Goal: Find specific page/section: Find specific page/section

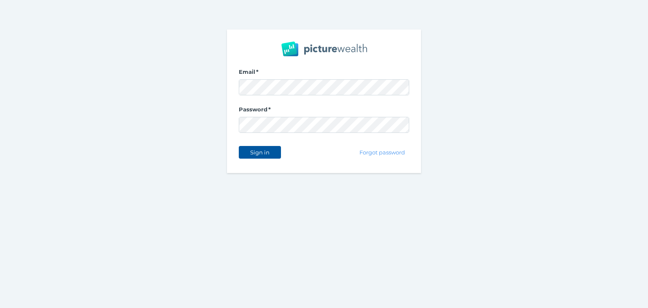
click at [258, 146] on button "Sign in" at bounding box center [260, 152] width 42 height 13
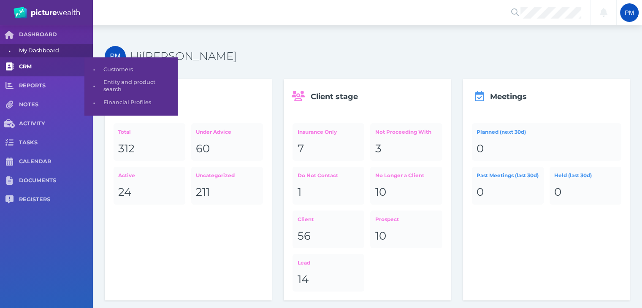
click at [28, 67] on span "CRM" at bounding box center [56, 66] width 74 height 7
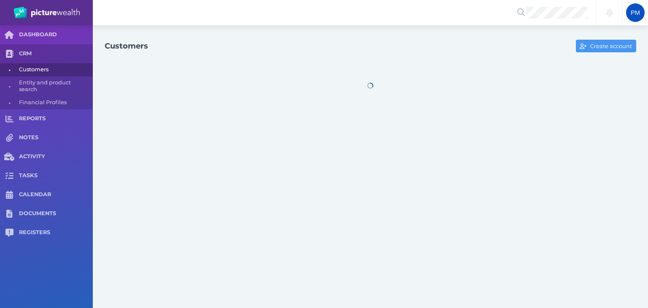
select select "25"
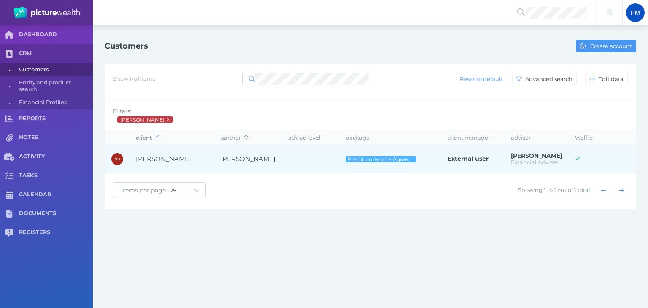
click at [179, 161] on span "[PERSON_NAME]" at bounding box center [163, 159] width 55 height 8
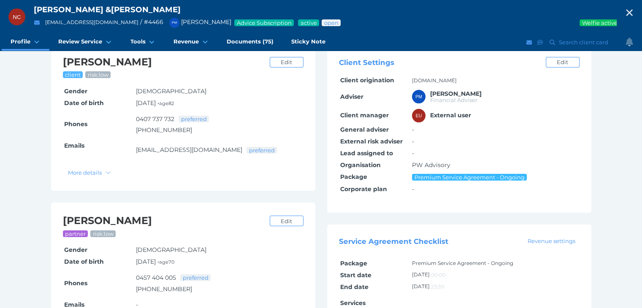
scroll to position [84, 0]
